Goal: Information Seeking & Learning: Find specific fact

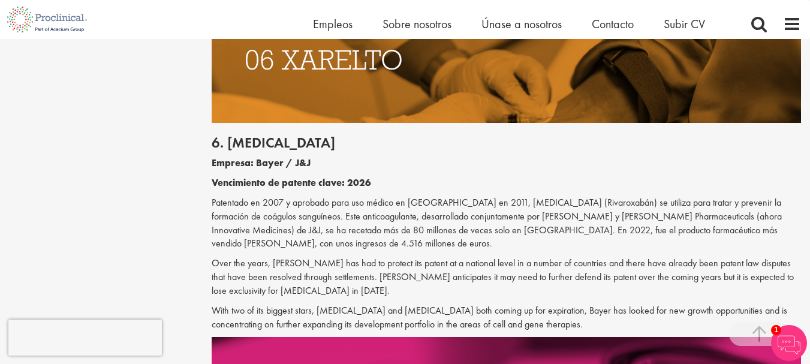
scroll to position [2523, 0]
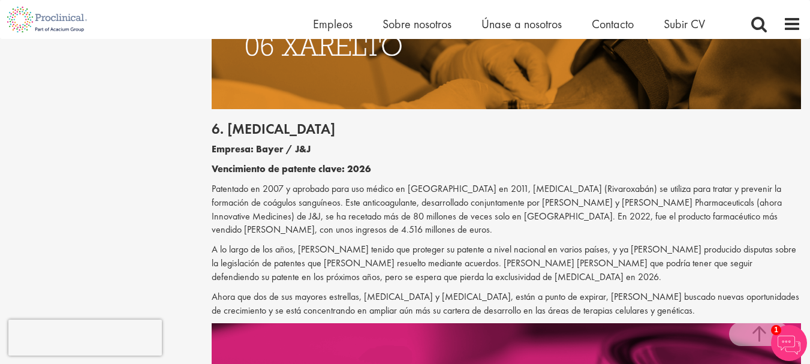
drag, startPoint x: 383, startPoint y: 200, endPoint x: 386, endPoint y: 194, distance: 7.2
click at [386, 243] on p "A lo largo de los años, [PERSON_NAME] tenido que proteger su patente a nivel na…" at bounding box center [506, 263] width 589 height 41
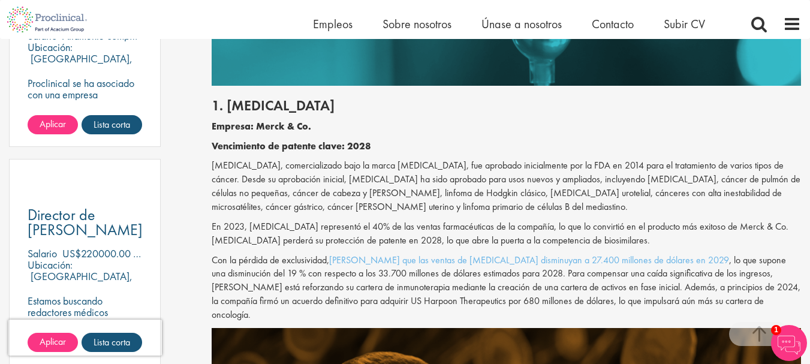
scroll to position [850, 0]
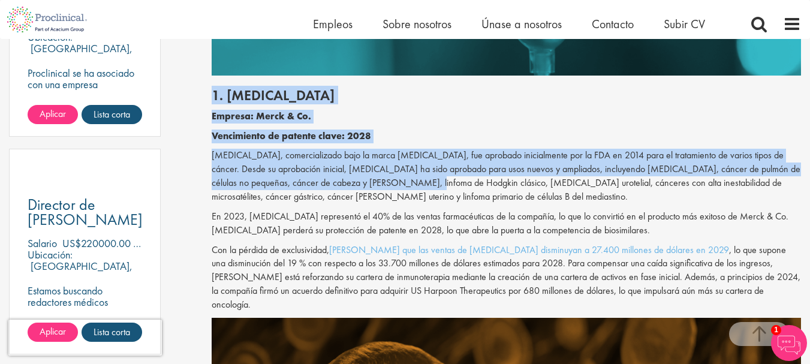
drag, startPoint x: 212, startPoint y: 93, endPoint x: 389, endPoint y: 184, distance: 199.1
click at [389, 184] on div "1. [MEDICAL_DATA] Empresa: Merck & Co. Vencimiento de patente clave: [SECURITY_…" at bounding box center [506, 195] width 607 height 241
copy div "1. [MEDICAL_DATA] Empresa: Merck & Co. Vencimiento de patente clave: [SECURITY_…"
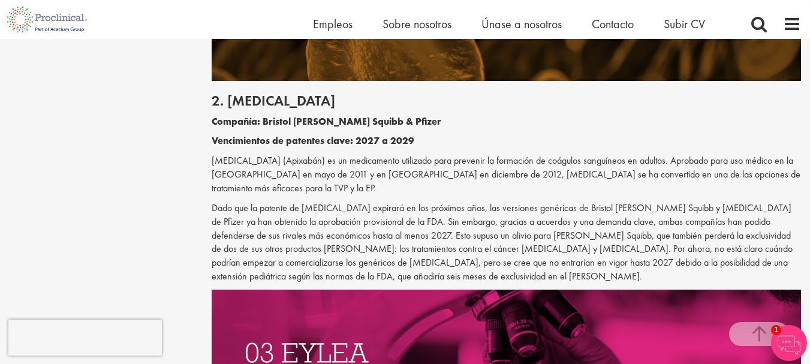
scroll to position [1219, 0]
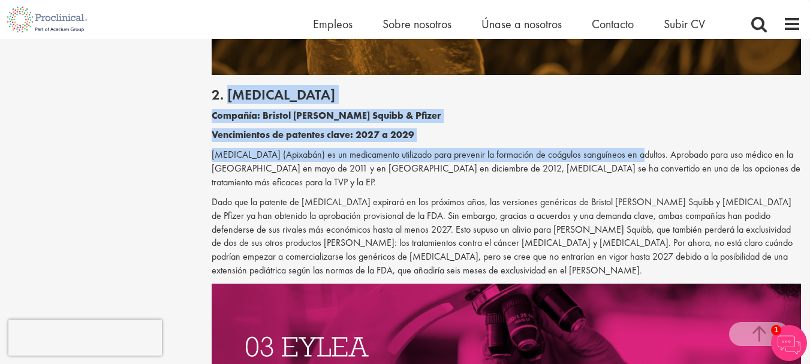
drag, startPoint x: 229, startPoint y: 79, endPoint x: 624, endPoint y: 141, distance: 399.7
click at [624, 141] on div "2. [MEDICAL_DATA] Compañía: Bristol [PERSON_NAME] Squibb & Pfizer Vencimientos …" at bounding box center [506, 179] width 607 height 209
copy div "[MEDICAL_DATA] Compañía: Bristol [PERSON_NAME] Squibb & Pfizer Vencimientos de …"
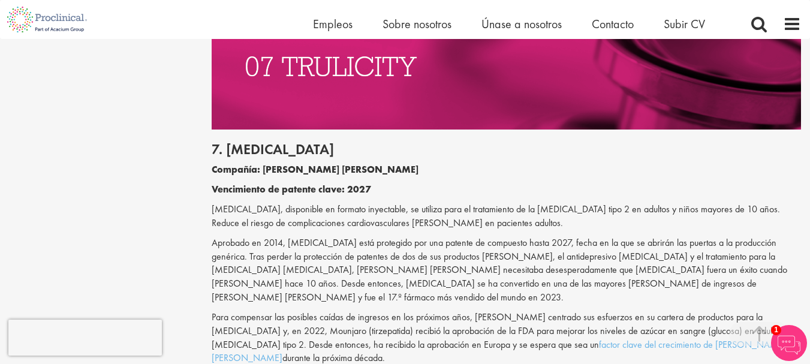
scroll to position [2836, 0]
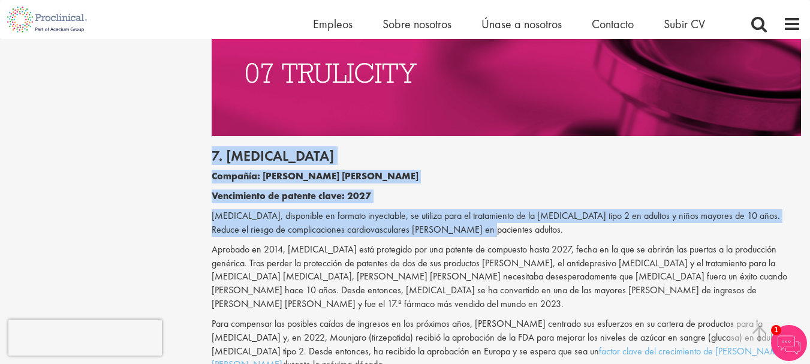
drag, startPoint x: 210, startPoint y: 74, endPoint x: 442, endPoint y: 144, distance: 242.3
copy div "7. [MEDICAL_DATA] Compañía: [PERSON_NAME] [PERSON_NAME] Vencimiento de patente …"
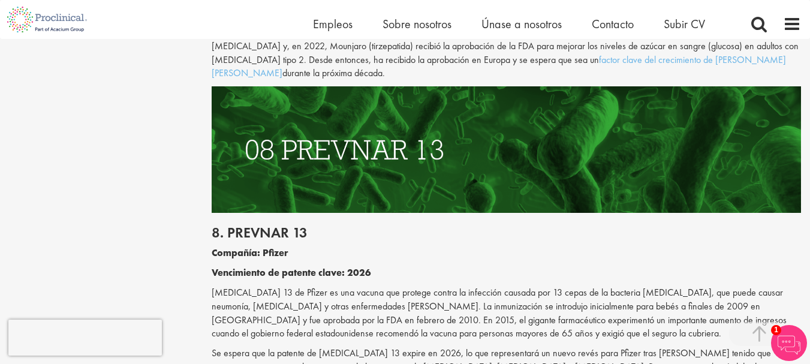
scroll to position [3405, 0]
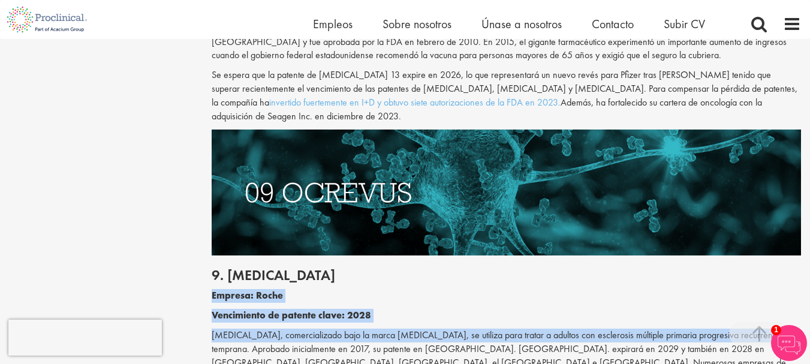
drag, startPoint x: 207, startPoint y: 159, endPoint x: 785, endPoint y: 210, distance: 580.5
copy div "Empresa: Roche Vencimiento de patente clave: [SECURITY_DATA] [MEDICAL_DATA], co…"
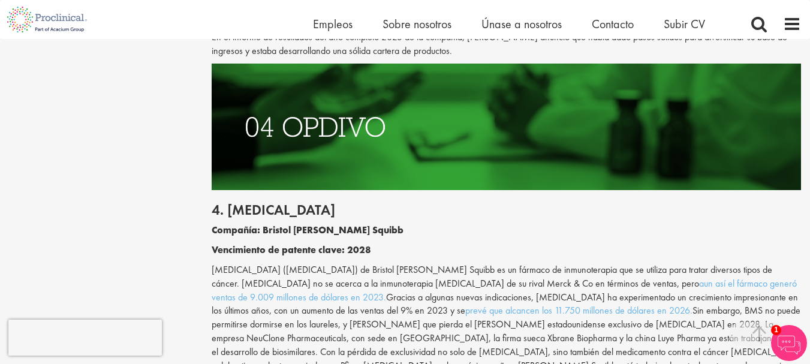
scroll to position [1739, 0]
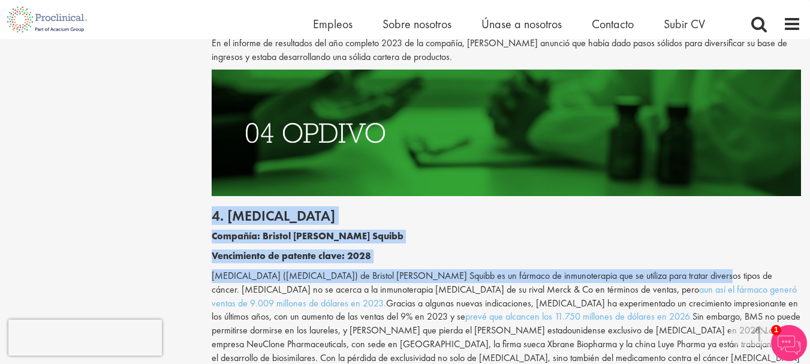
drag, startPoint x: 693, startPoint y: 249, endPoint x: 207, endPoint y: 191, distance: 489.3
copy div "4. [MEDICAL_DATA] Compañía: Bristol [PERSON_NAME] Squibb Vencimiento de patente…"
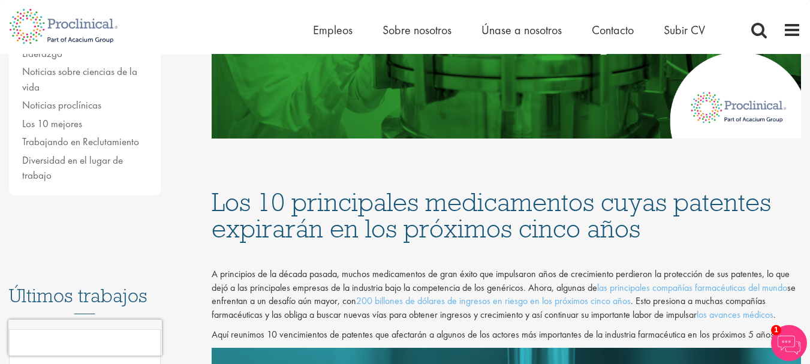
scroll to position [0, 0]
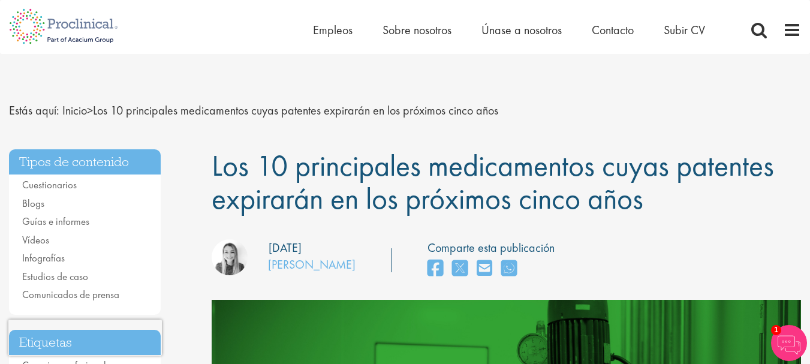
drag, startPoint x: 264, startPoint y: 267, endPoint x: 340, endPoint y: 267, distance: 76.1
click at [340, 267] on div "Nuestro consultor gestionando el rol Autor: [PERSON_NAME] Fecha de publicación:…" at bounding box center [284, 259] width 162 height 40
copy div "Nuestro consultor gestionando el rol Autor: [PERSON_NAME]"
